Goal: Task Accomplishment & Management: Complete application form

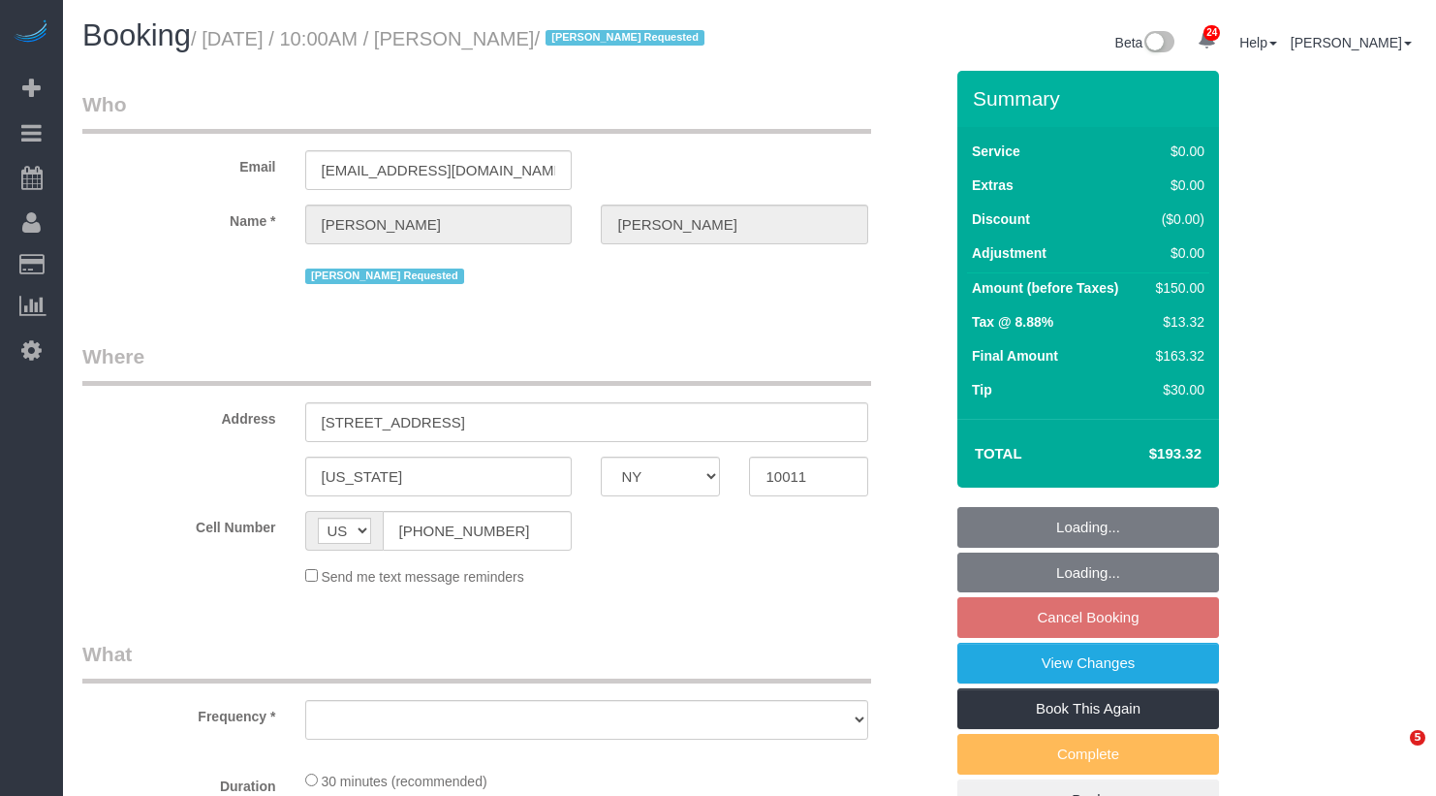
select select "NY"
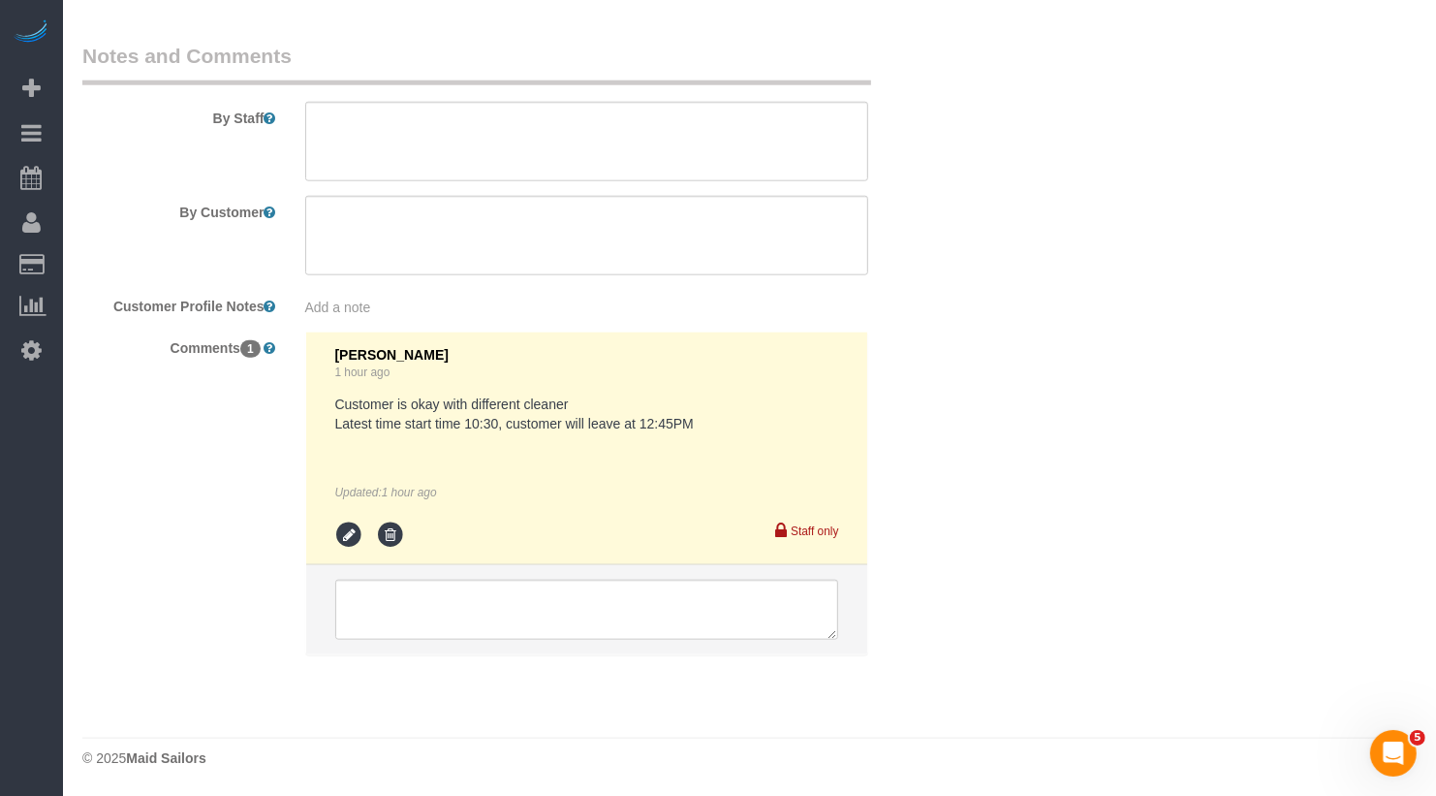
select select "object:830"
select select "number:89"
select select "number:71"
select select "number:15"
select select "number:5"
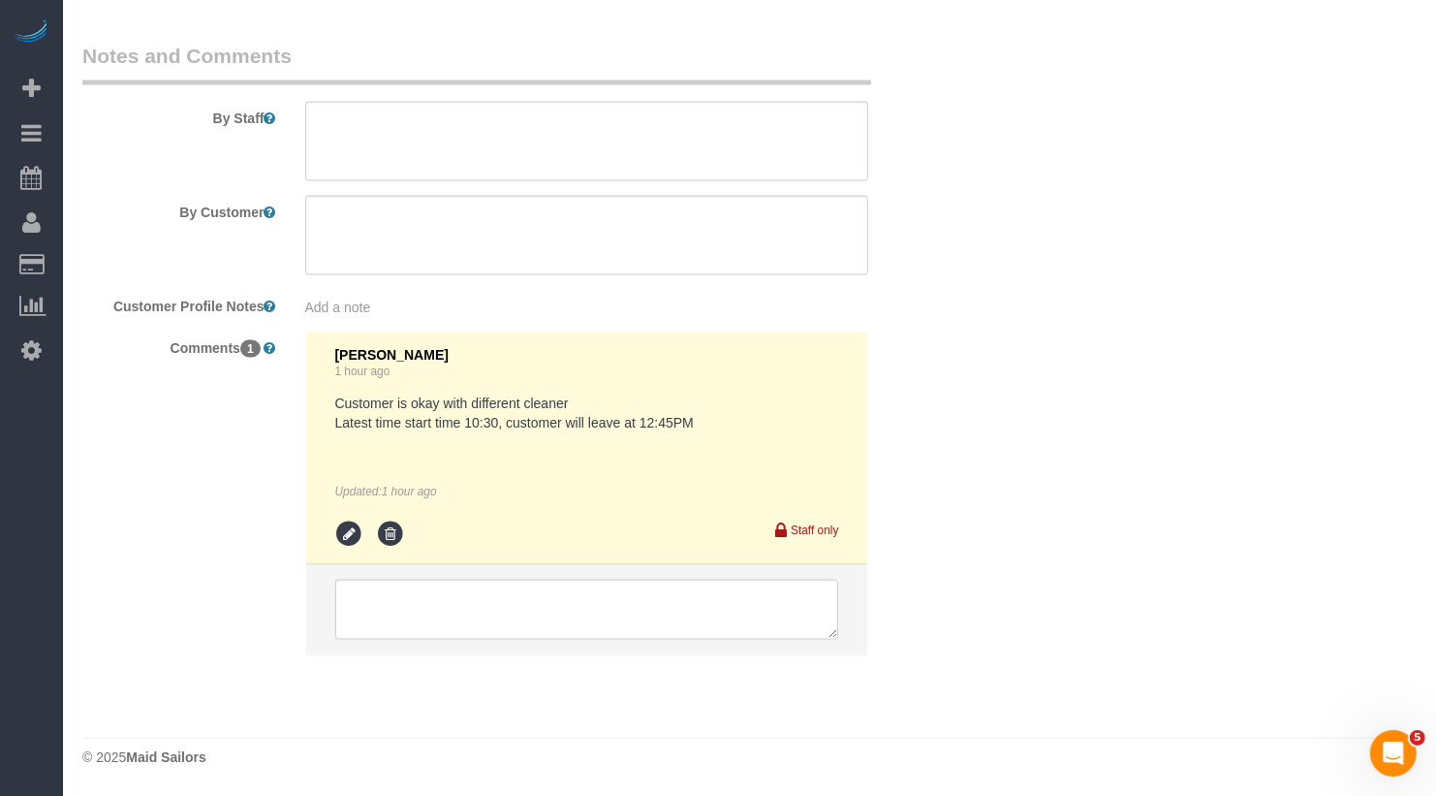
select select "object:1084"
select select "string:stripe-pm_1SA9Bz4VGloSiKo7EpbBROZr"
select select "spot3"
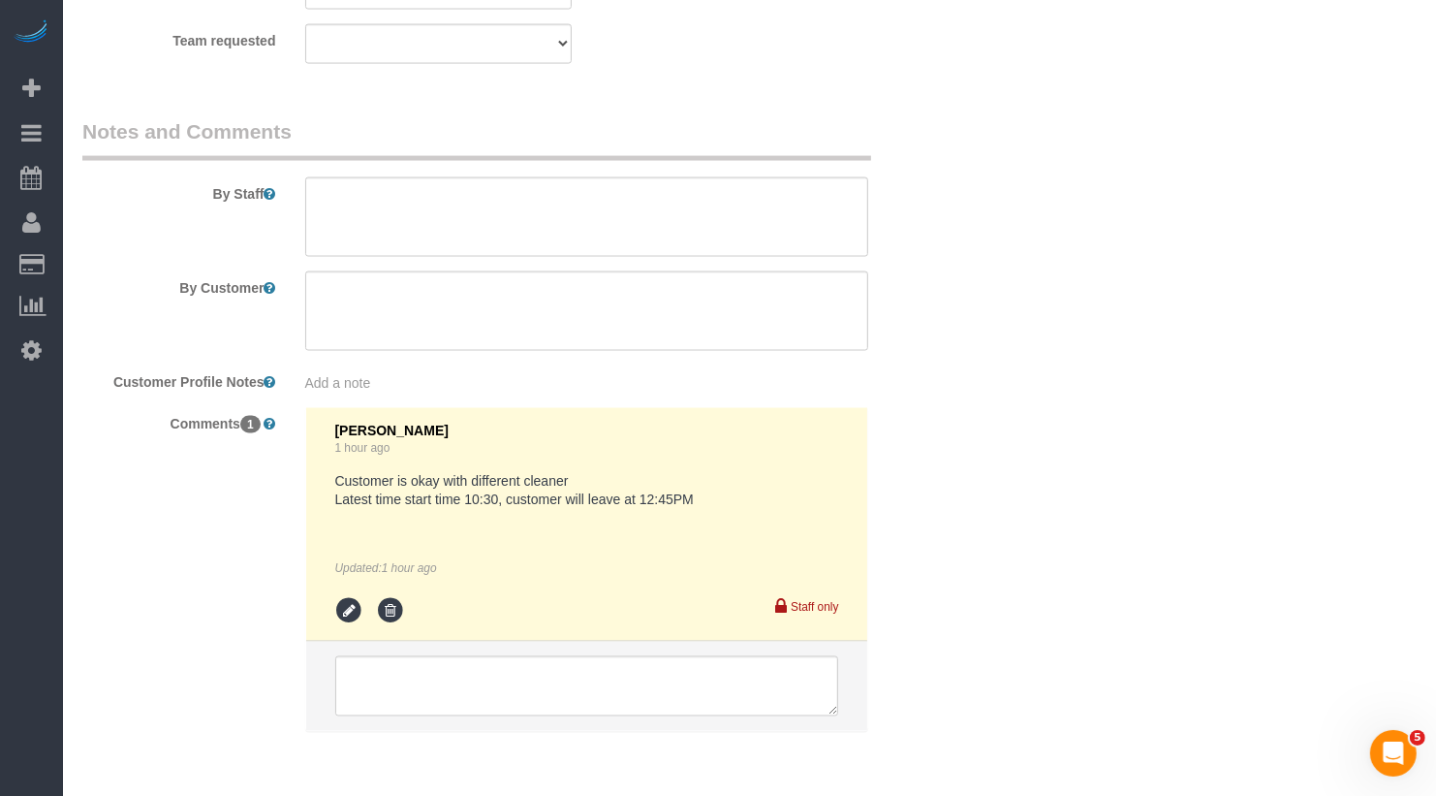
scroll to position [2429, 0]
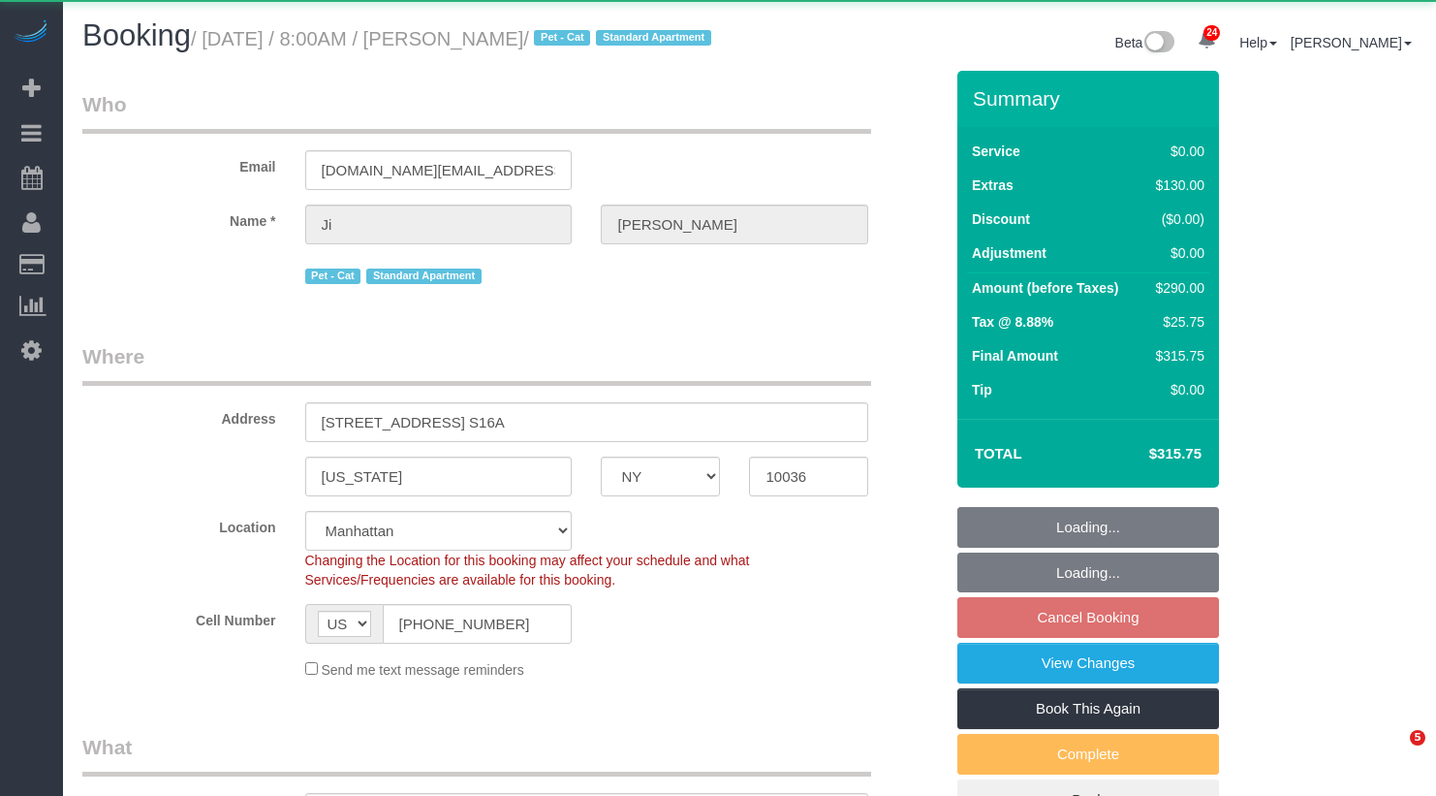
select select "NY"
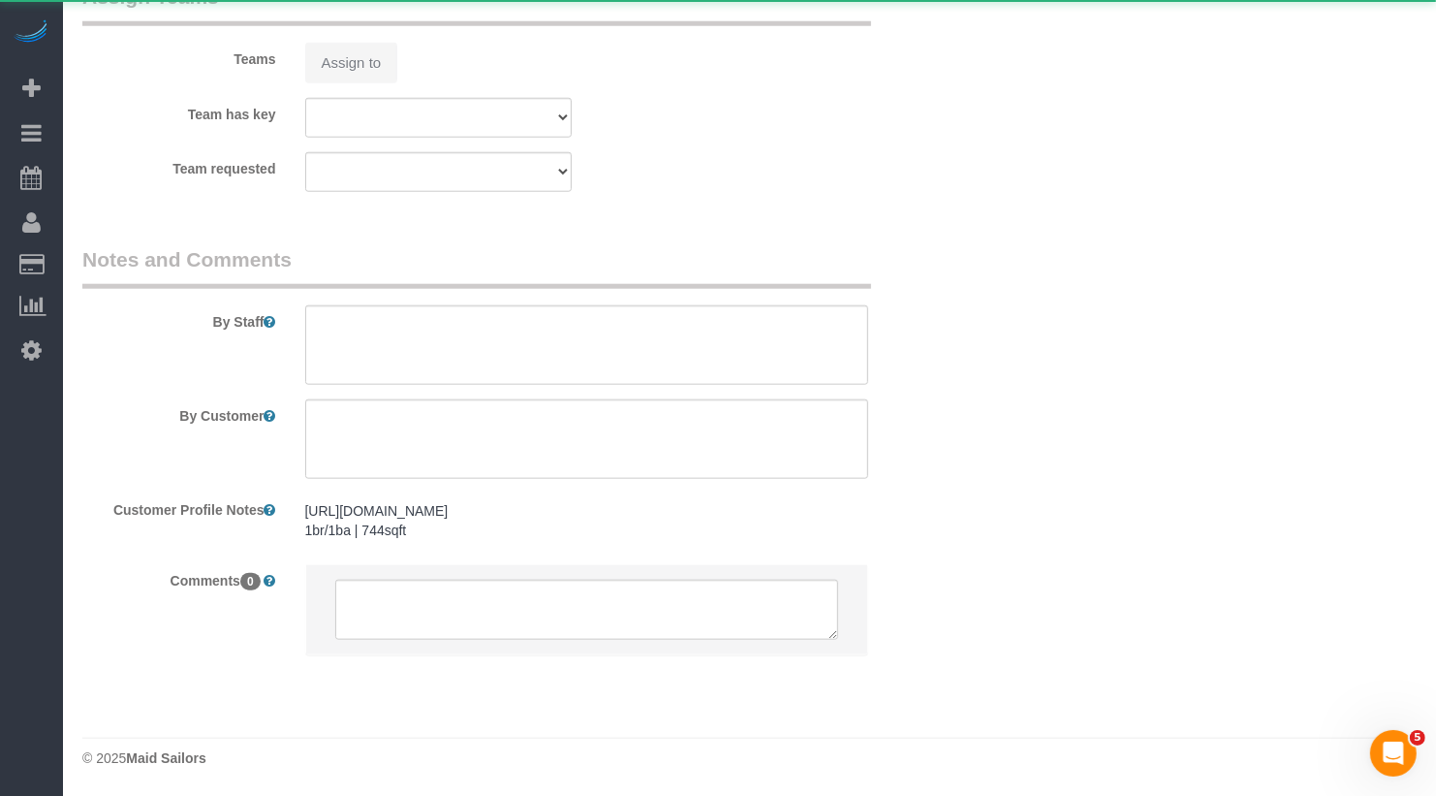
select select "object:919"
select select "1"
select select "spot1"
select select "number:57"
select select "number:71"
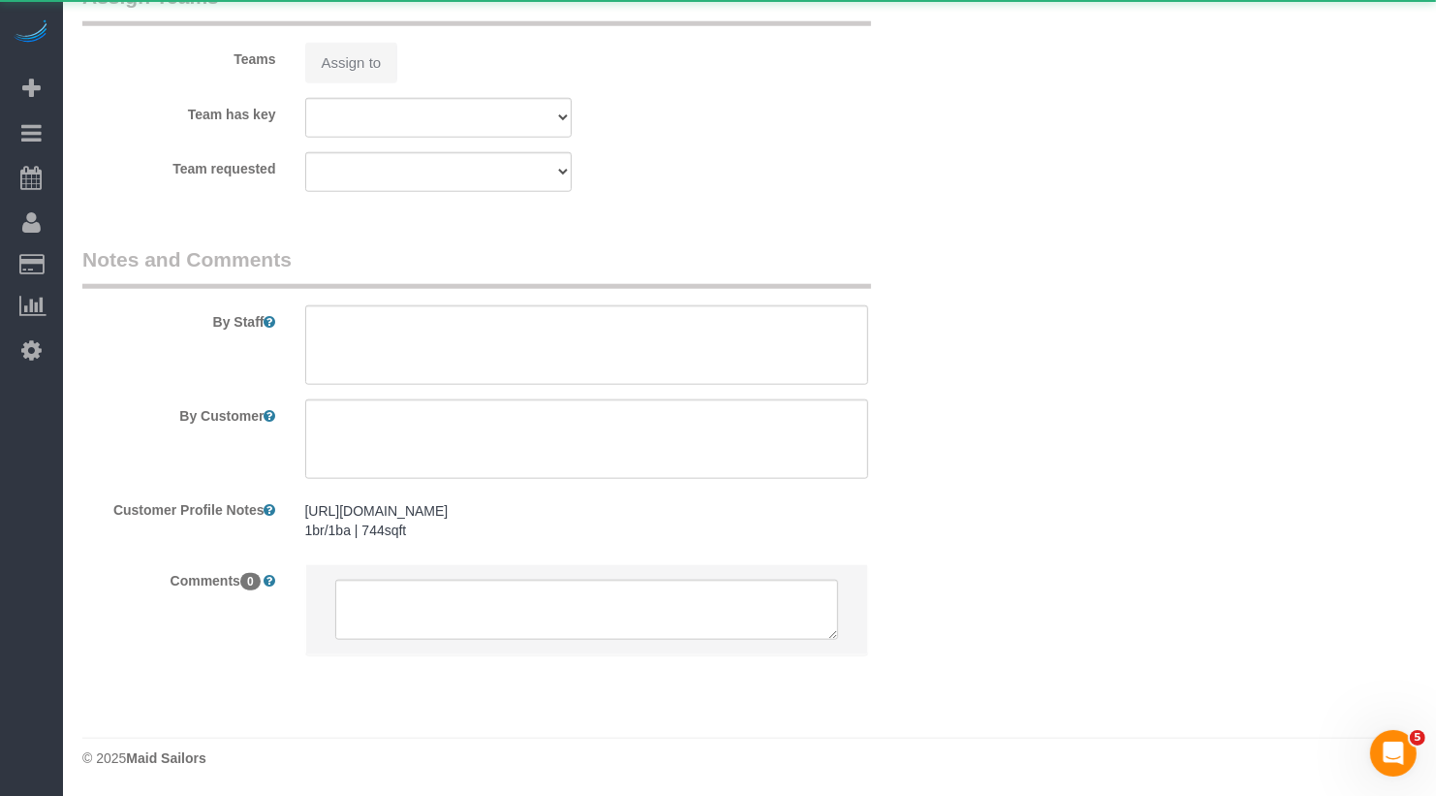
select select "number:14"
select select "number:6"
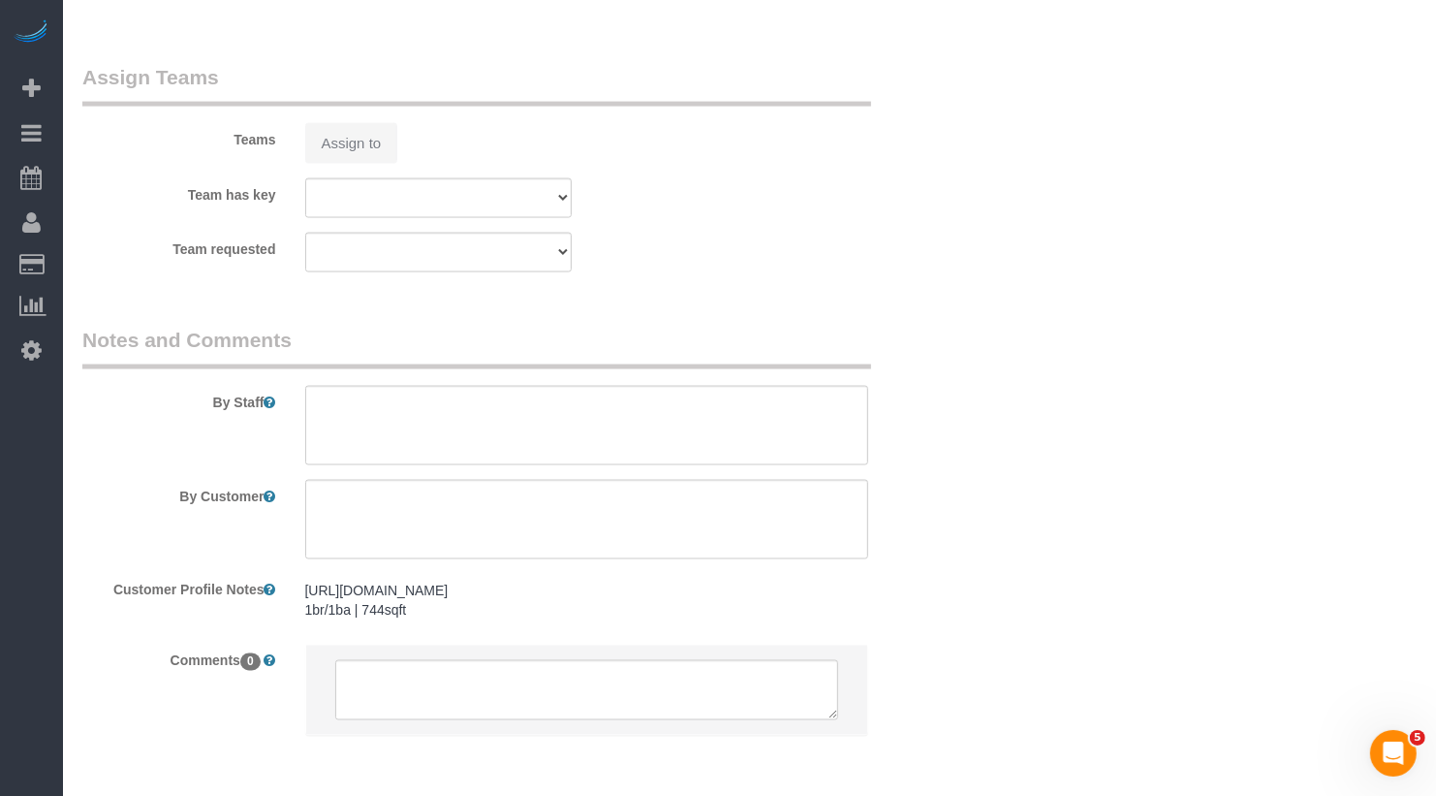
select select "string:stripe-pm_1S0bFR4VGloSiKo7eifKeeWM"
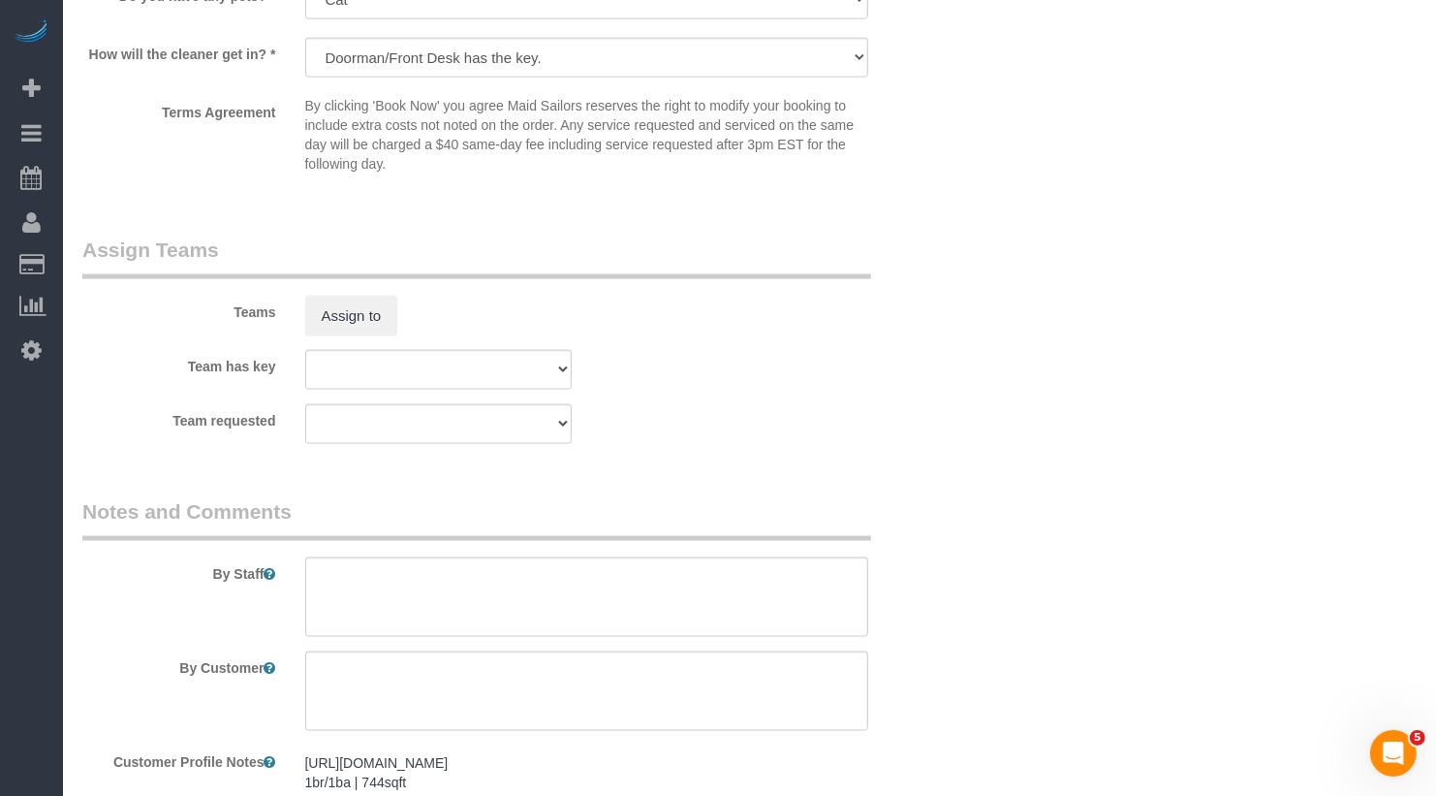
select select "1"
